Goal: Task Accomplishment & Management: Use online tool/utility

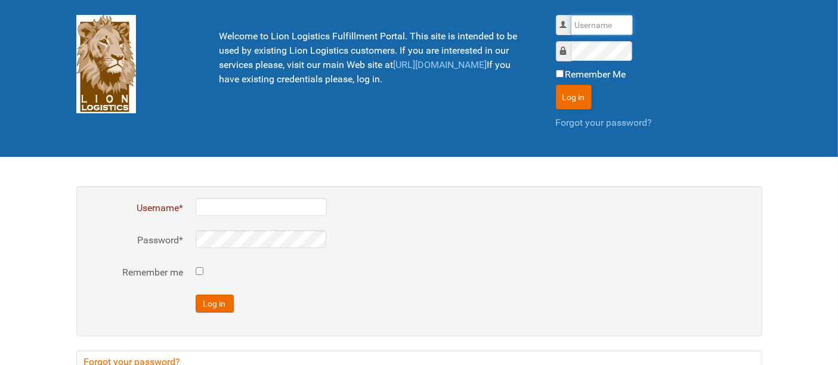
click at [602, 31] on input "Username" at bounding box center [602, 25] width 62 height 20
click at [602, 30] on input "Username" at bounding box center [602, 25] width 62 height 20
type input "al"
click at [556, 85] on button "Log in" at bounding box center [574, 97] width 36 height 25
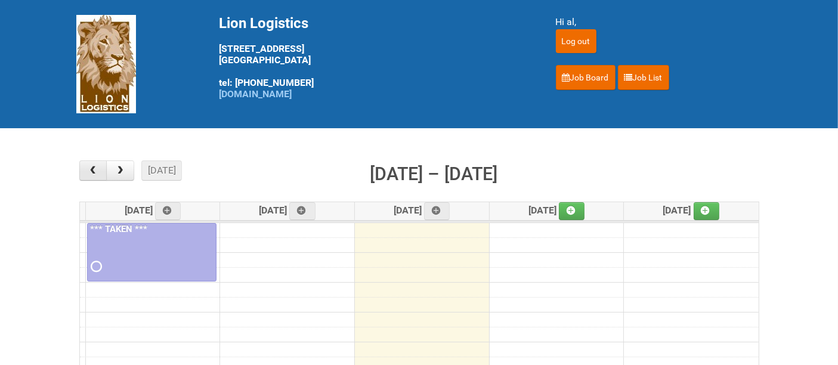
click at [93, 166] on span "button" at bounding box center [92, 171] width 11 height 10
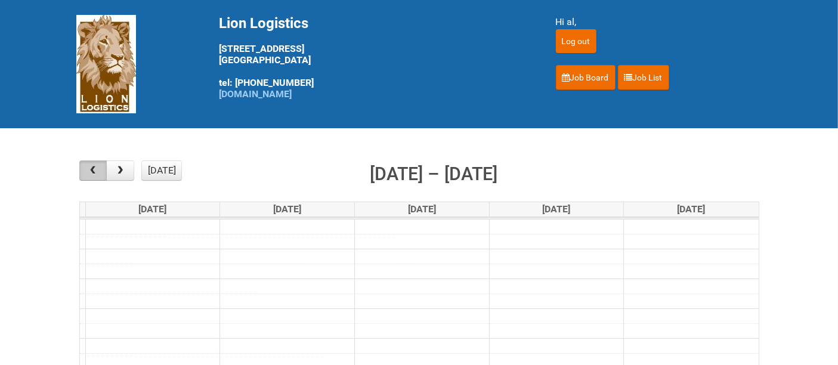
click at [93, 166] on span "button" at bounding box center [92, 171] width 11 height 10
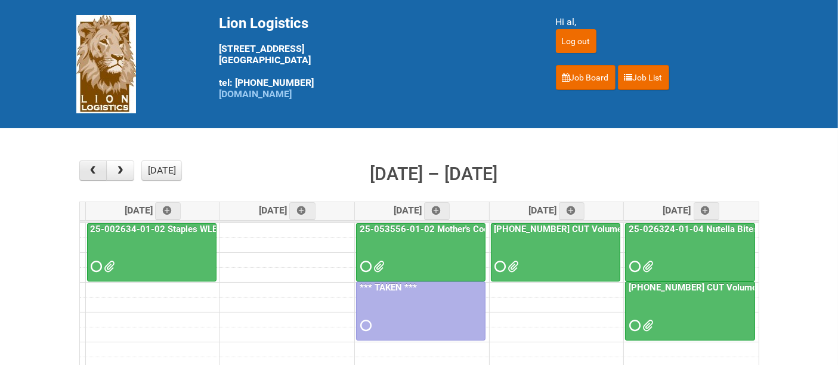
click at [93, 166] on span "button" at bounding box center [92, 171] width 11 height 10
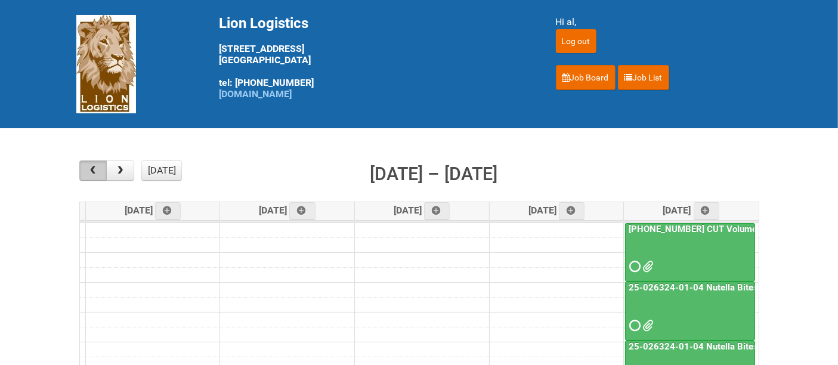
click at [93, 166] on span "button" at bounding box center [92, 171] width 11 height 10
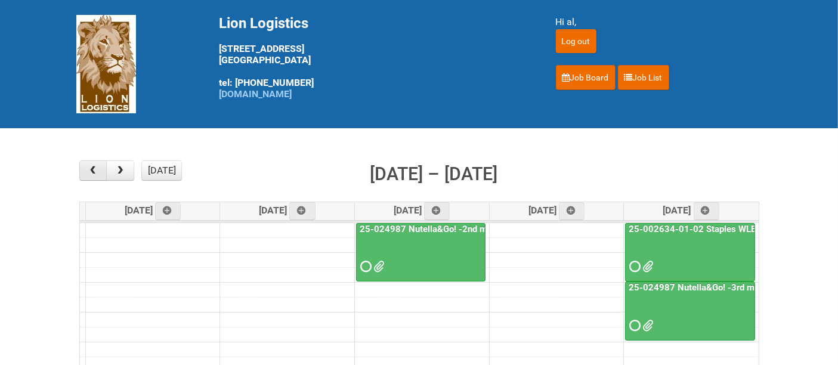
click at [93, 166] on span "button" at bounding box center [92, 171] width 11 height 10
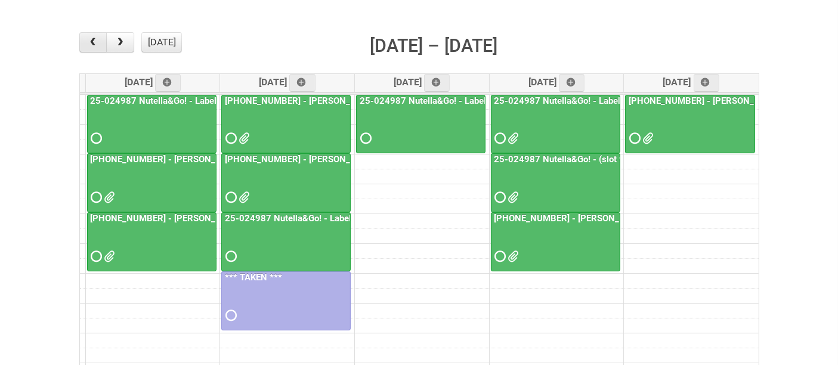
scroll to position [132, 0]
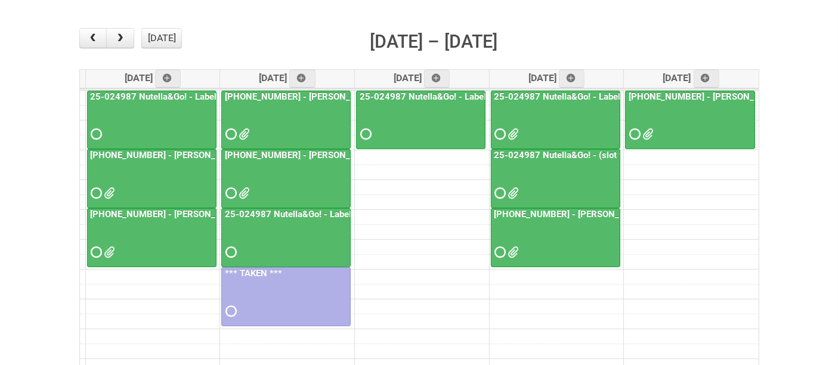
click at [704, 107] on div at bounding box center [690, 123] width 128 height 39
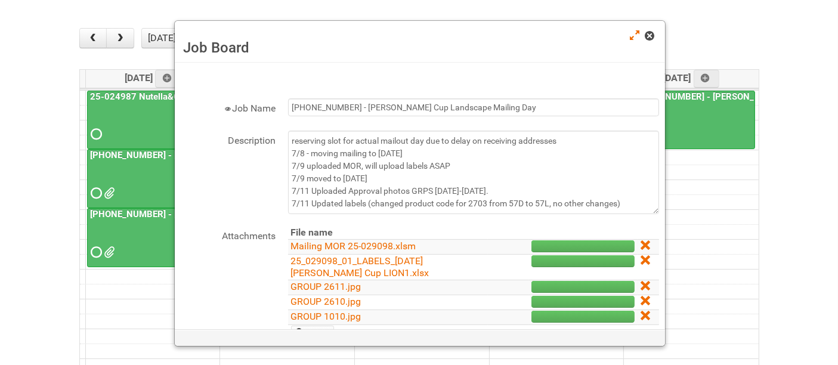
click at [649, 38] on span at bounding box center [649, 36] width 8 height 8
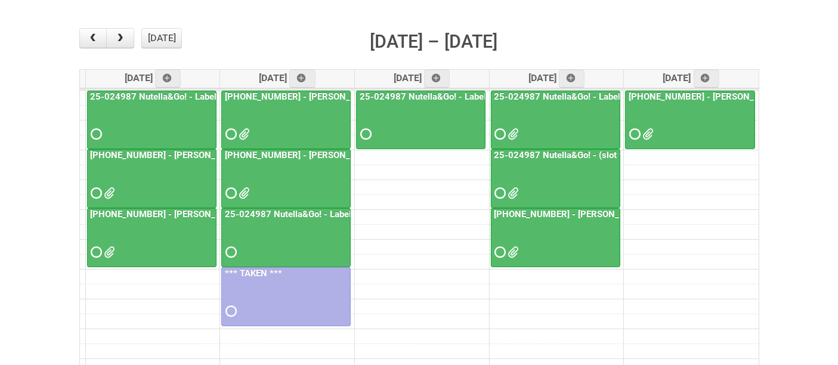
click at [165, 173] on div at bounding box center [151, 182] width 127 height 39
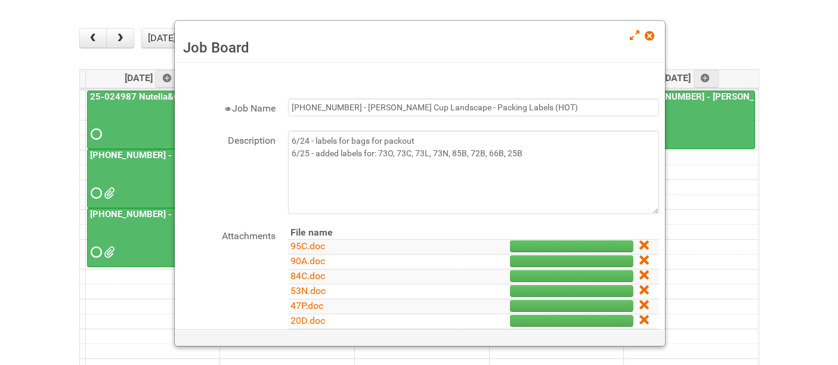
drag, startPoint x: 645, startPoint y: 40, endPoint x: 527, endPoint y: 24, distance: 119.1
click at [645, 39] on span at bounding box center [649, 36] width 8 height 8
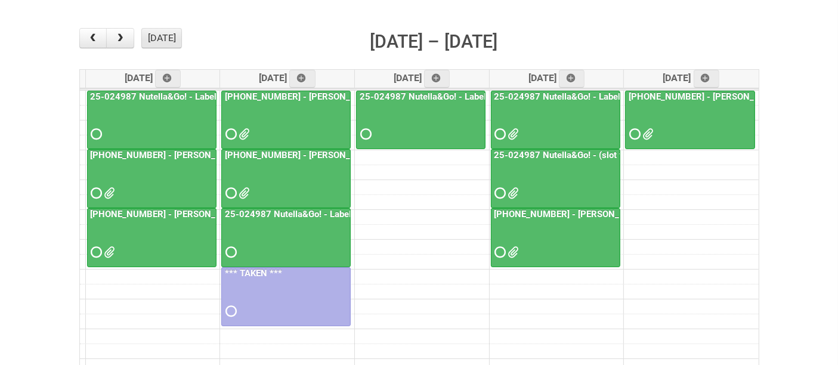
drag, startPoint x: 163, startPoint y: 33, endPoint x: 166, endPoint y: 40, distance: 7.5
click at [163, 33] on button "[DATE]" at bounding box center [161, 38] width 41 height 20
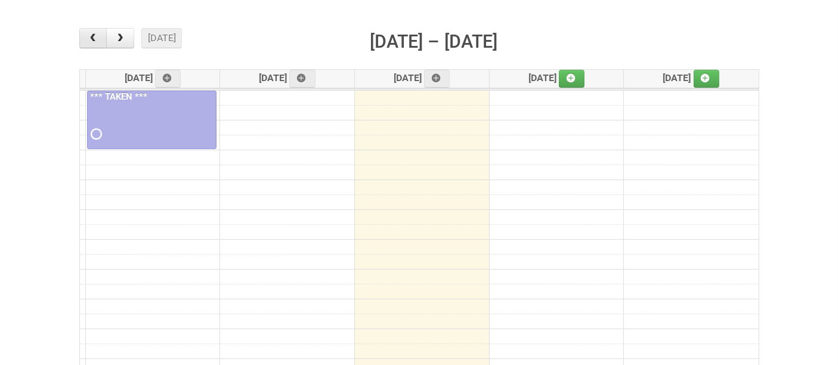
click at [91, 38] on span "button" at bounding box center [92, 38] width 11 height 10
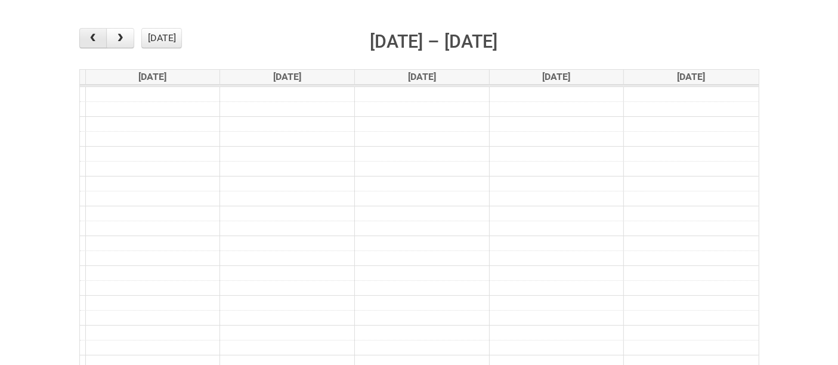
click at [91, 38] on span "button" at bounding box center [92, 38] width 11 height 10
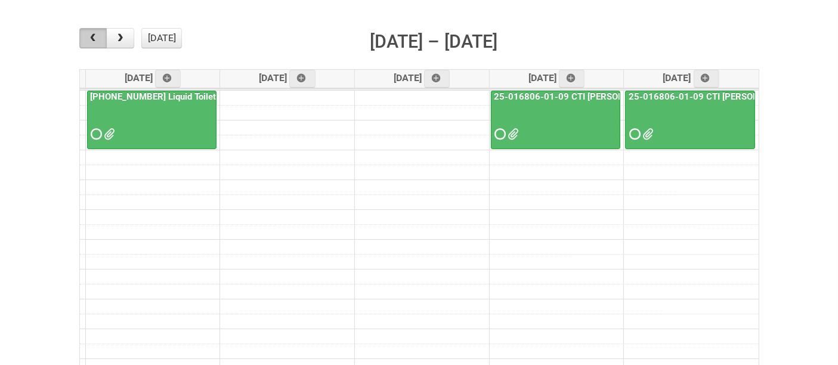
click at [91, 38] on span "button" at bounding box center [92, 38] width 11 height 10
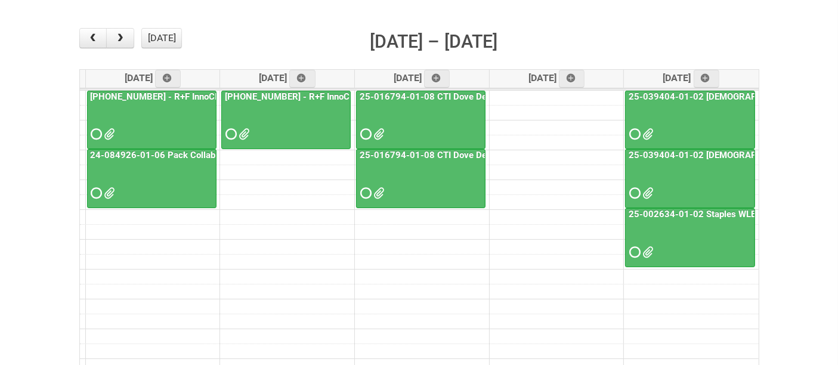
click at [418, 185] on div at bounding box center [420, 182] width 127 height 39
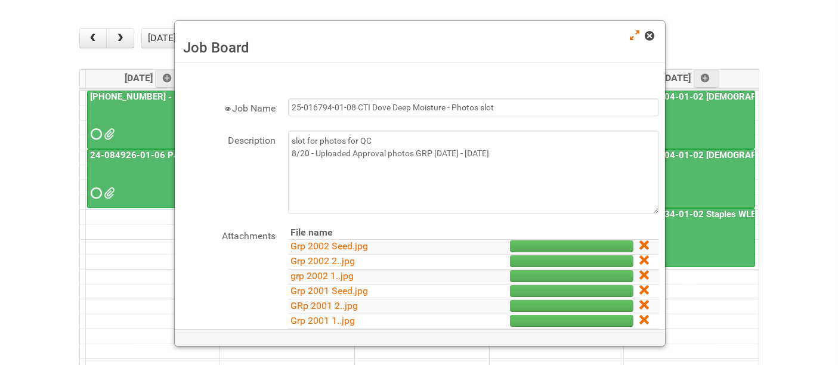
click at [649, 35] on span at bounding box center [649, 36] width 8 height 8
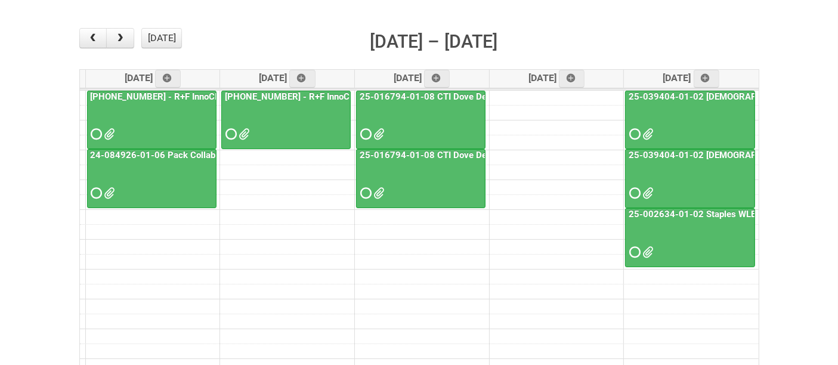
click at [409, 171] on div at bounding box center [420, 182] width 127 height 39
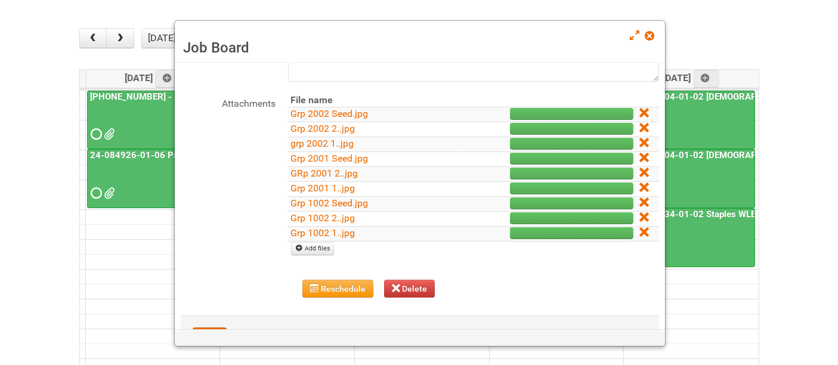
scroll to position [66, 0]
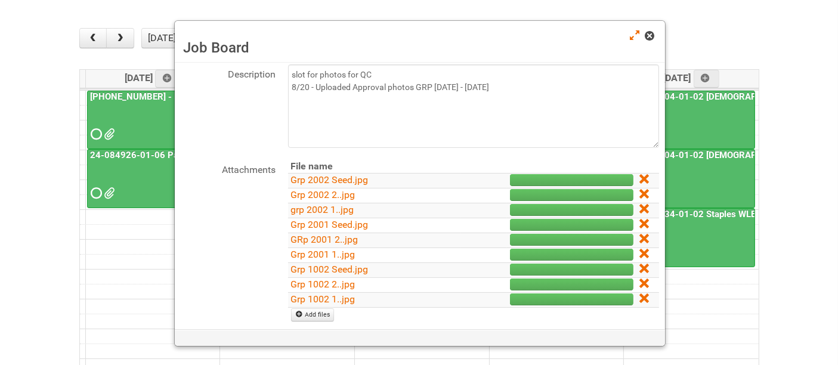
click at [648, 38] on span at bounding box center [649, 36] width 8 height 8
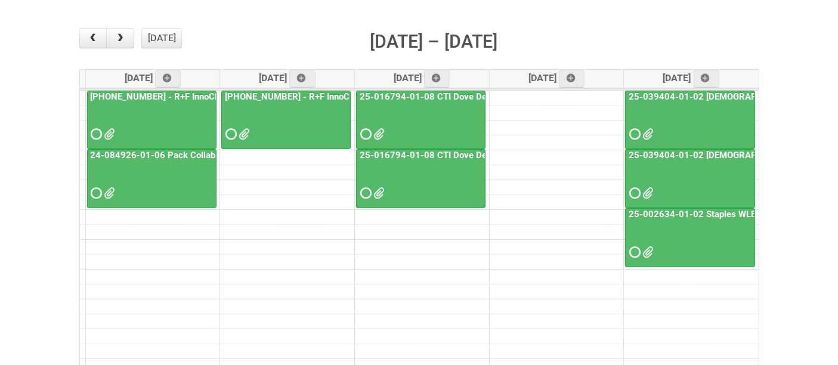
click at [421, 116] on div at bounding box center [420, 123] width 127 height 39
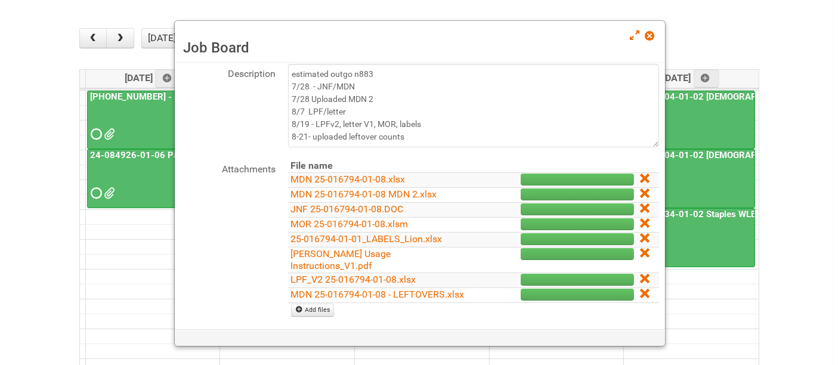
scroll to position [132, 0]
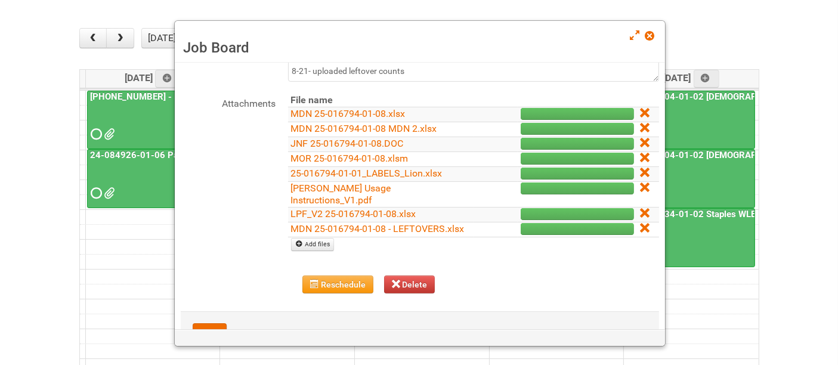
drag, startPoint x: 651, startPoint y: 35, endPoint x: 512, endPoint y: 86, distance: 148.4
click at [650, 35] on span at bounding box center [649, 36] width 8 height 8
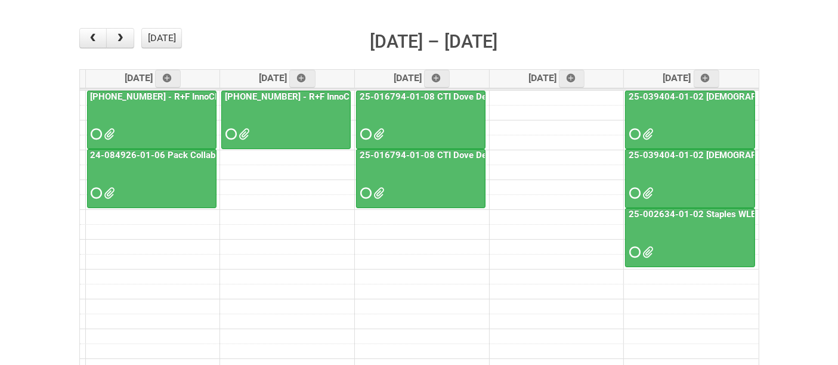
click at [415, 178] on div at bounding box center [420, 182] width 127 height 39
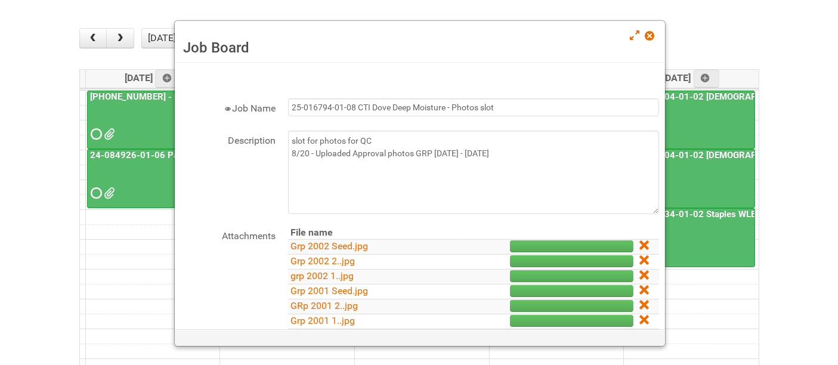
scroll to position [66, 0]
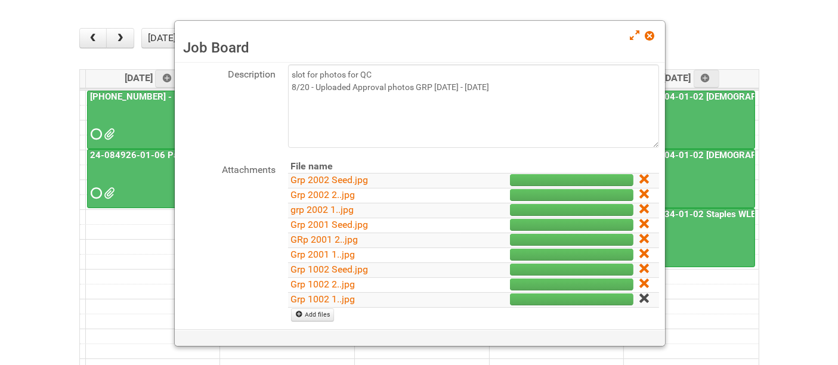
click at [639, 295] on icon at bounding box center [643, 298] width 8 height 8
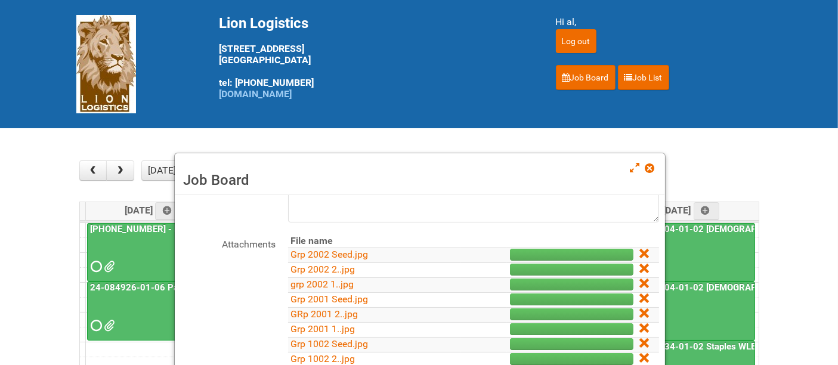
scroll to position [161, 0]
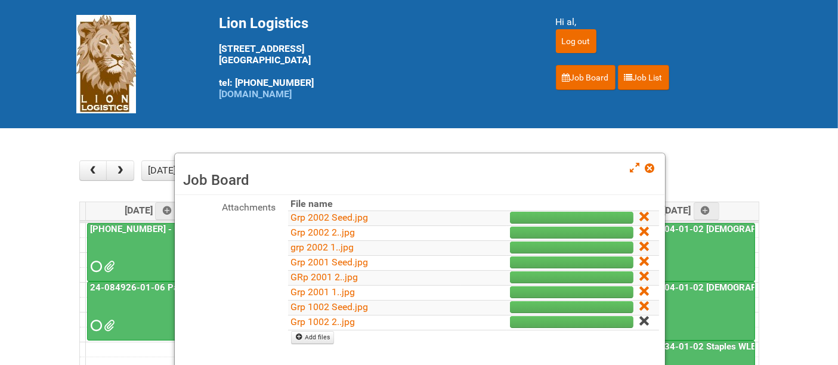
click at [639, 322] on icon at bounding box center [643, 321] width 8 height 8
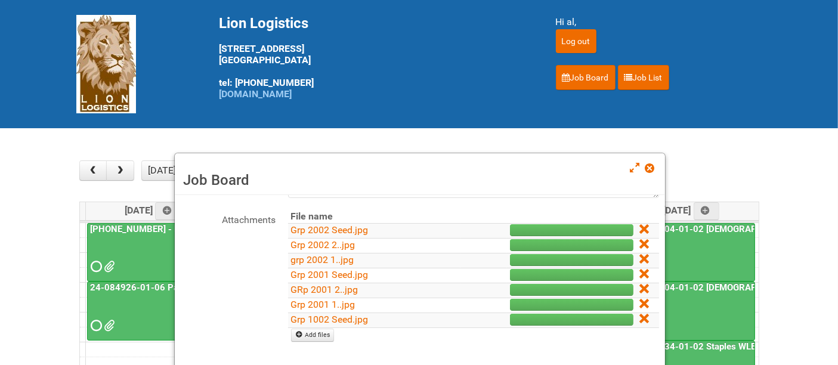
scroll to position [146, 0]
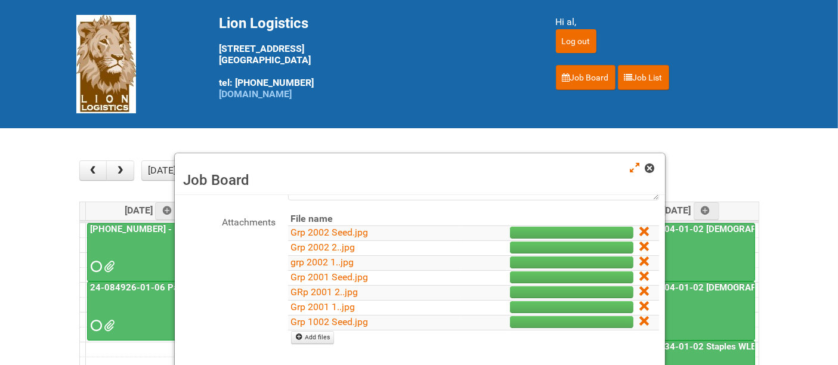
click at [647, 171] on span at bounding box center [649, 168] width 8 height 8
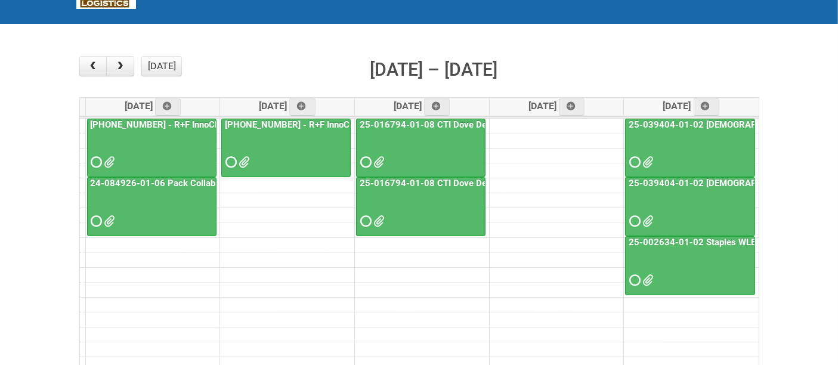
scroll to position [132, 0]
